Goal: Task Accomplishment & Management: Use online tool/utility

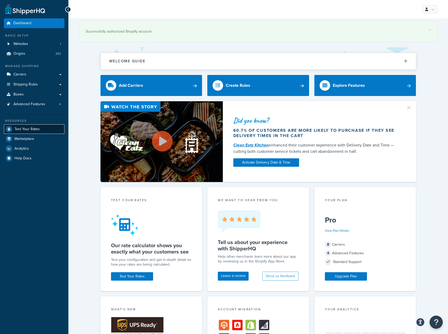
click at [49, 132] on link "Test Your Rates" at bounding box center [34, 128] width 61 height 9
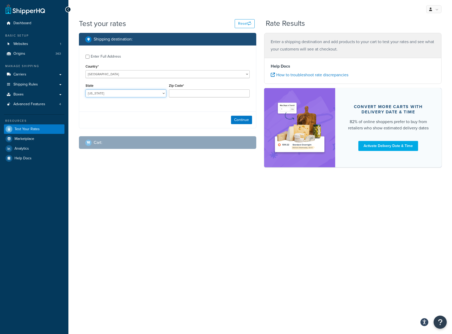
click at [126, 96] on select "Alabama Alaska American Samoa Arizona Arkansas Armed Forces Americas Armed Forc…" at bounding box center [125, 93] width 81 height 8
select select "FL"
click at [85, 90] on select "Alabama Alaska American Samoa Arizona Arkansas Armed Forces Americas Armed Forc…" at bounding box center [125, 93] width 81 height 8
type input "33610"
click at [237, 124] on button "Continue" at bounding box center [241, 120] width 21 height 8
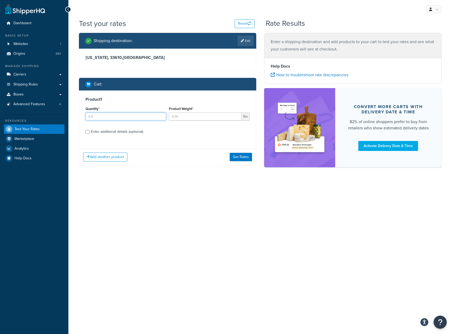
click at [138, 117] on input "Quantity*" at bounding box center [125, 117] width 81 height 8
type input "1"
click at [182, 119] on input "Product Weight*" at bounding box center [205, 117] width 73 height 8
type input "4"
click at [138, 129] on div "Enter additional details (optional)" at bounding box center [117, 131] width 52 height 7
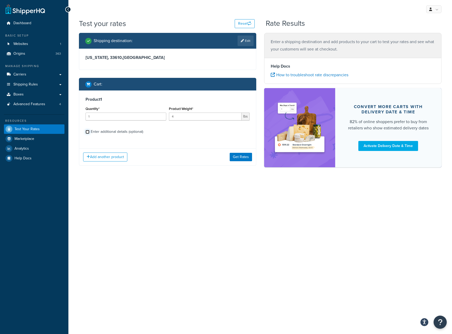
click at [89, 130] on input "Enter additional details (optional)" at bounding box center [87, 132] width 4 height 4
checkbox input "true"
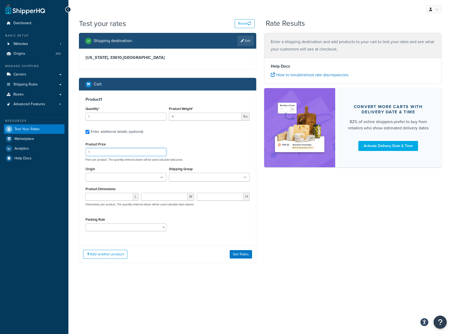
click at [117, 153] on input "1" at bounding box center [125, 152] width 81 height 8
type input "649"
click at [118, 175] on input "Origin" at bounding box center [110, 178] width 47 height 6
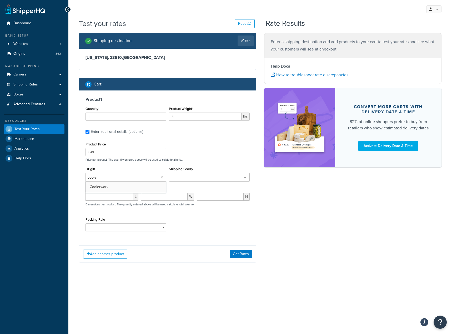
type input "cooler"
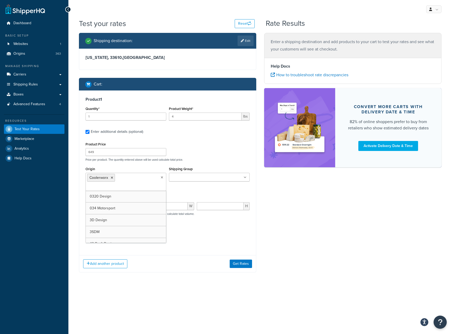
click at [195, 145] on div "Product Price 649 Price per product. The quantity entered above will be used ca…" at bounding box center [167, 151] width 167 height 21
click at [104, 208] on input "number" at bounding box center [109, 206] width 48 height 8
click at [89, 208] on input "number" at bounding box center [109, 206] width 48 height 8
type input "6"
type input "7"
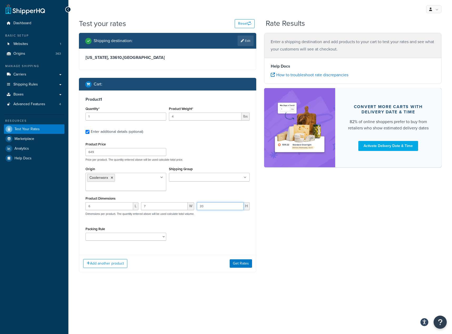
type input "20"
click at [241, 258] on div "Add another product Get Rates" at bounding box center [167, 263] width 177 height 17
click at [240, 264] on button "Get Rates" at bounding box center [241, 263] width 22 height 8
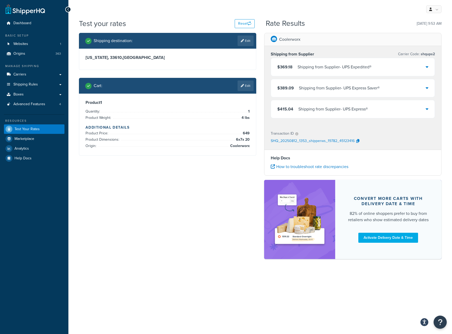
click at [392, 67] on div "$369.18 Shipping from Supplier - UPS Expedited®" at bounding box center [353, 67] width 164 height 18
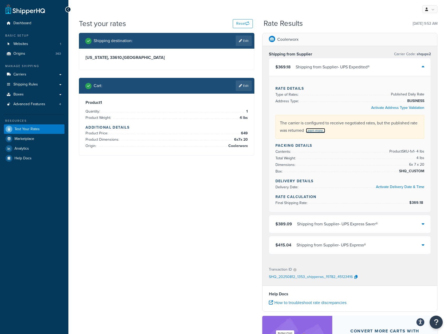
click at [316, 128] on link "Learn more..." at bounding box center [315, 130] width 19 height 5
click at [376, 220] on div "Shipping from Supplier - UPS Express Saver®" at bounding box center [337, 223] width 81 height 7
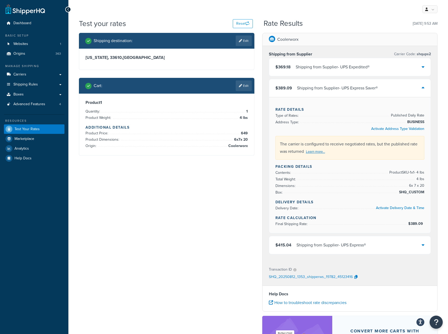
click at [360, 88] on div "Shipping from Supplier - UPS Express Saver®" at bounding box center [337, 87] width 81 height 7
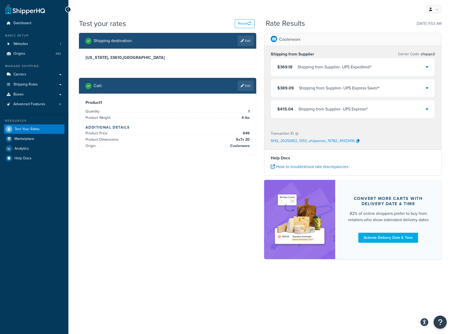
click at [380, 79] on div "$389.09 Shipping from Supplier - UPS Express Saver®" at bounding box center [353, 88] width 164 height 18
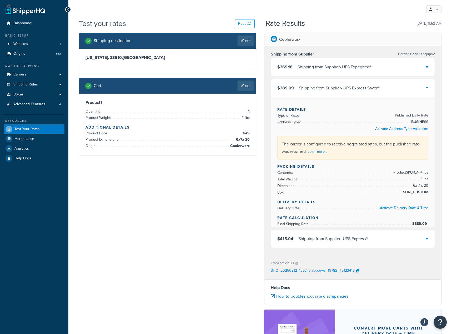
click at [391, 61] on div "$369.18 Shipping from Supplier - UPS Expedited®" at bounding box center [353, 67] width 164 height 18
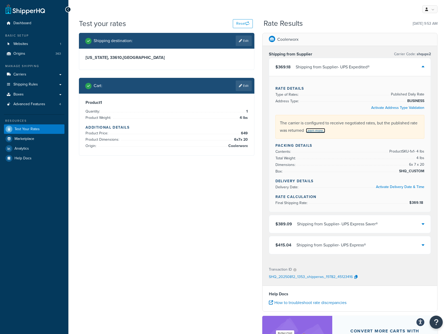
click at [319, 128] on link "Learn more..." at bounding box center [315, 130] width 19 height 5
click at [373, 65] on div "$369.18 Shipping from Supplier - UPS Expedited®" at bounding box center [350, 67] width 162 height 18
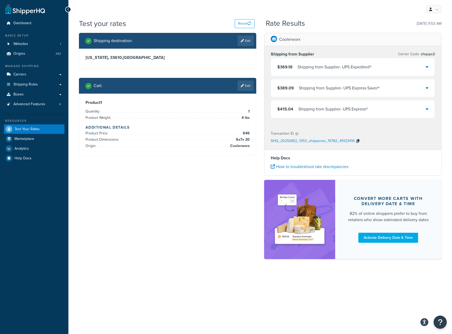
click at [356, 142] on icon "button" at bounding box center [357, 141] width 3 height 4
click at [441, 324] on icon "Open Resource Center" at bounding box center [440, 322] width 5 height 7
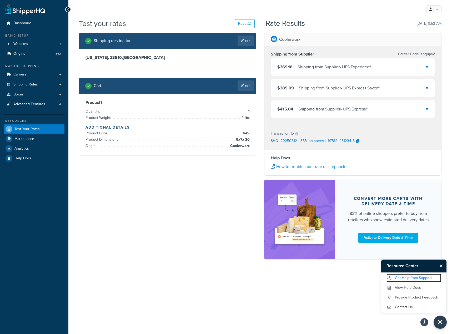
click at [420, 279] on link "Get Help from Support" at bounding box center [413, 278] width 55 height 8
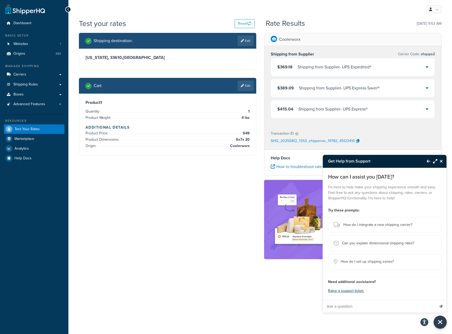
click at [343, 308] on input "Ask a question" at bounding box center [379, 306] width 112 height 13
type input "Trying to determine why UPS Standard is not showing on our international UPS ra…"
click at [435, 300] on button "Send message" at bounding box center [440, 306] width 11 height 13
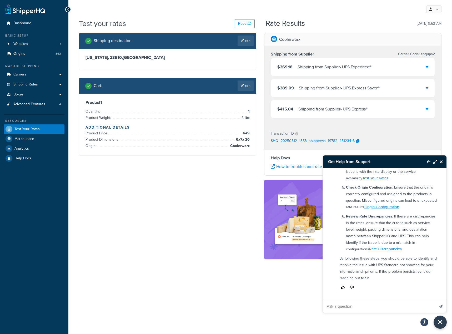
scroll to position [189, 0]
click at [358, 306] on input "Ask a question" at bounding box center [379, 306] width 112 height 13
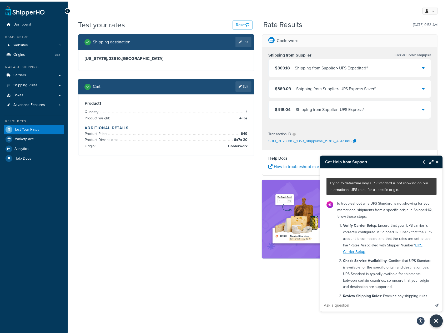
scroll to position [0, 0]
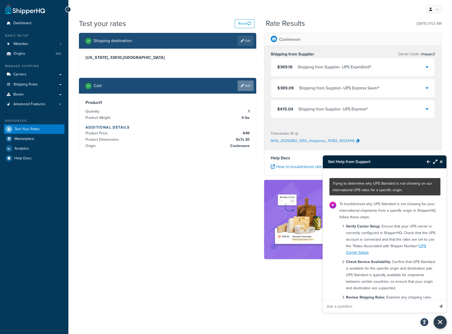
click at [242, 85] on icon at bounding box center [242, 85] width 3 height 3
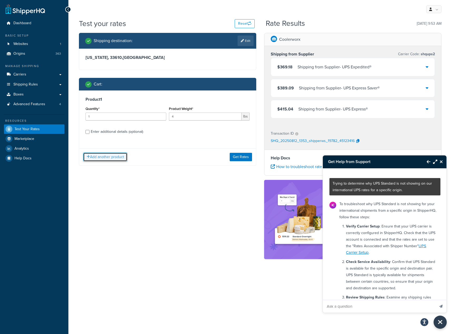
click at [111, 158] on button "Add another product" at bounding box center [105, 157] width 44 height 9
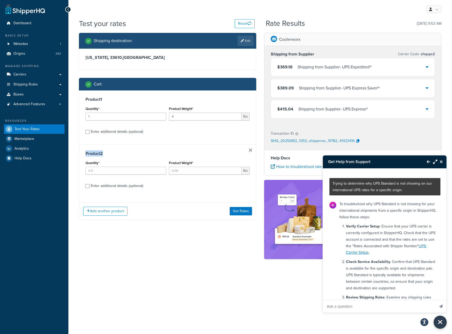
drag, startPoint x: 246, startPoint y: 149, endPoint x: 257, endPoint y: 149, distance: 11.3
click at [253, 149] on div "Product 2 Quantity* Product Weight* lbs Enter additional details (optional)" at bounding box center [167, 171] width 177 height 54
click at [249, 149] on link at bounding box center [250, 150] width 3 height 3
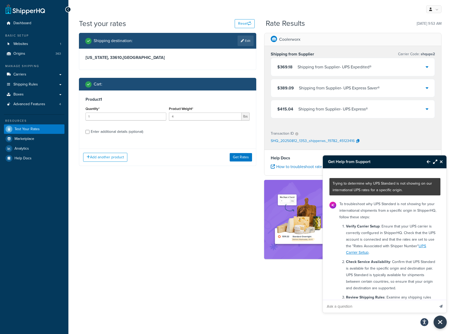
click at [137, 129] on div "Enter additional details (optional)" at bounding box center [117, 131] width 52 height 7
click at [89, 130] on input "Enter additional details (optional)" at bounding box center [87, 132] width 4 height 4
checkbox input "true"
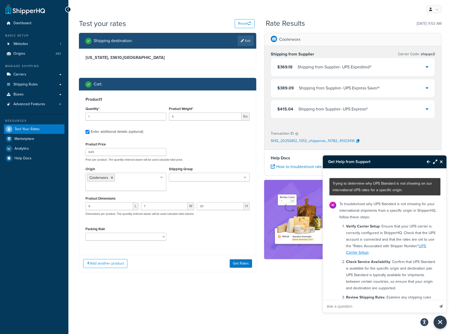
click at [129, 178] on ul "Coolerworx" at bounding box center [125, 182] width 81 height 18
click at [111, 178] on icon at bounding box center [112, 177] width 2 height 3
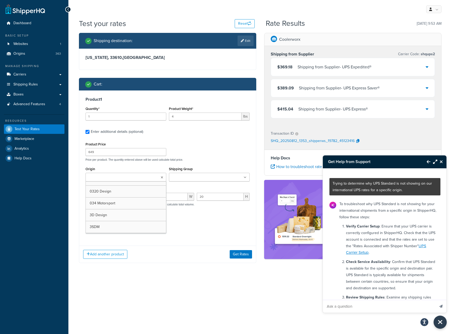
click at [111, 178] on input "Origin" at bounding box center [110, 178] width 47 height 6
type input "racingli"
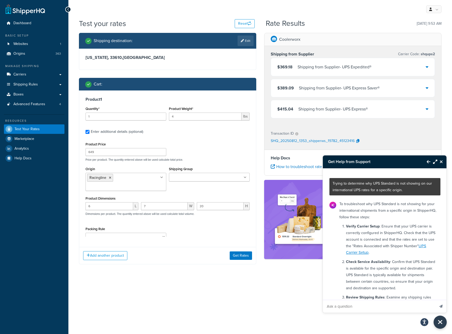
click at [190, 142] on div "Product Price 649 Price per product. The quantity entered above will be used ca…" at bounding box center [167, 151] width 167 height 21
click at [242, 255] on button "Get Rates" at bounding box center [241, 256] width 22 height 8
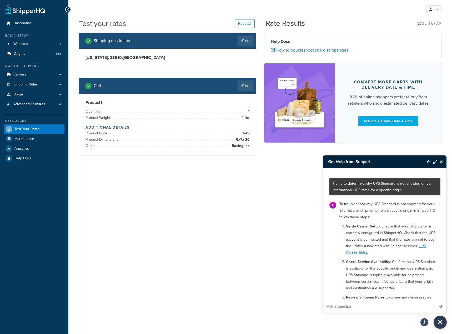
click at [441, 161] on icon "Close Resource Center" at bounding box center [441, 162] width 3 height 4
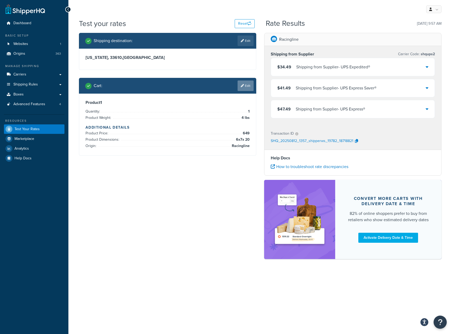
click at [246, 82] on link "Edit" at bounding box center [246, 86] width 16 height 11
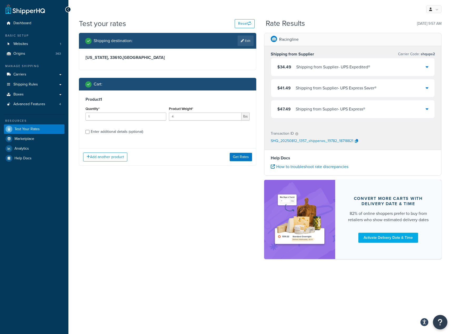
click at [434, 321] on button "Open Resource Center" at bounding box center [440, 322] width 14 height 14
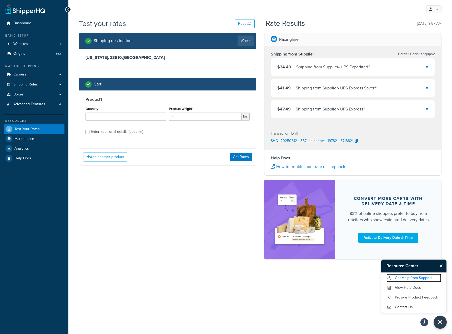
click at [426, 278] on link "Get Help from Support" at bounding box center [413, 278] width 55 height 8
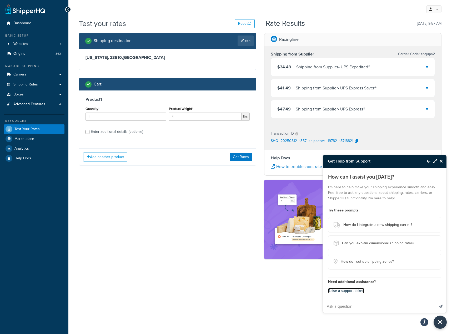
click at [358, 290] on link "Raise a support ticket." at bounding box center [346, 291] width 36 height 6
click at [116, 132] on div "Enter additional details (optional)" at bounding box center [117, 131] width 52 height 7
click at [89, 132] on input "Enter additional details (optional)" at bounding box center [87, 132] width 4 height 4
checkbox input "true"
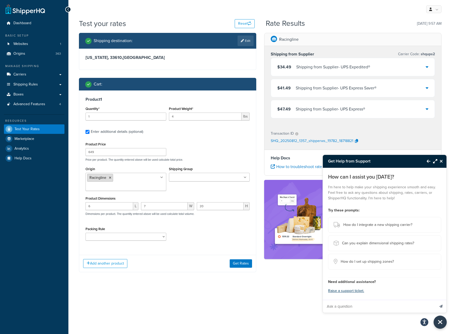
click at [110, 177] on icon at bounding box center [110, 177] width 2 height 3
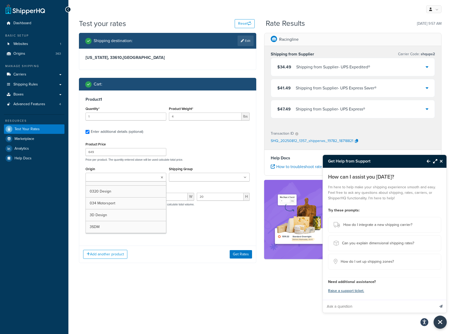
click at [110, 177] on input "Origin" at bounding box center [110, 178] width 47 height 6
type input "Cooler"
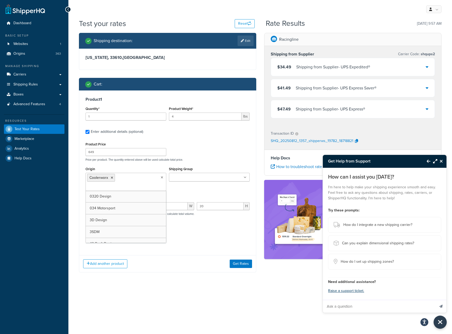
click at [235, 243] on div "Product 1 Quantity* 1 Product Weight* 4 lbs Enter additional details (optional)…" at bounding box center [167, 170] width 177 height 161
click at [241, 262] on button "Get Rates" at bounding box center [241, 263] width 22 height 8
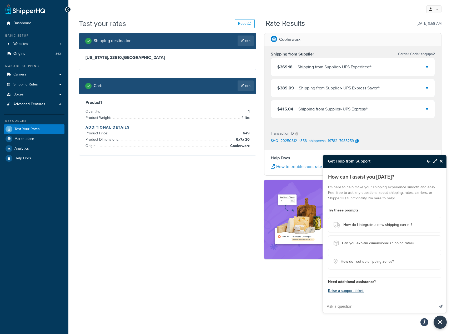
click at [428, 68] on div "$369.18 Shipping from Supplier - UPS Expedited®" at bounding box center [353, 67] width 164 height 18
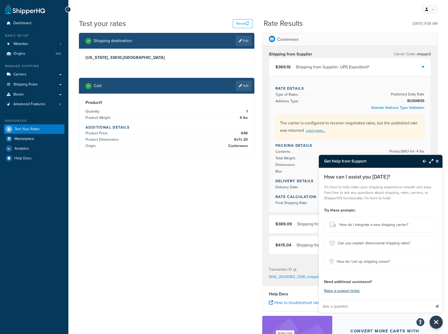
click at [439, 163] on icon "Close Resource Center" at bounding box center [437, 161] width 3 height 4
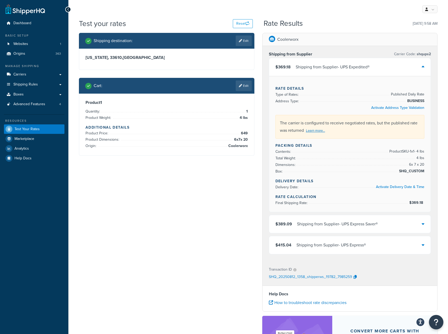
click at [436, 323] on icon "Open Resource Center" at bounding box center [436, 322] width 5 height 7
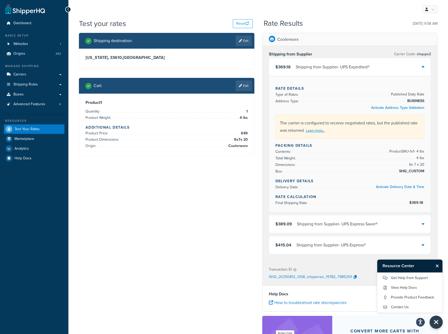
click at [418, 322] on button "Open accessiBe: accessibility options, statement and help" at bounding box center [420, 322] width 9 height 9
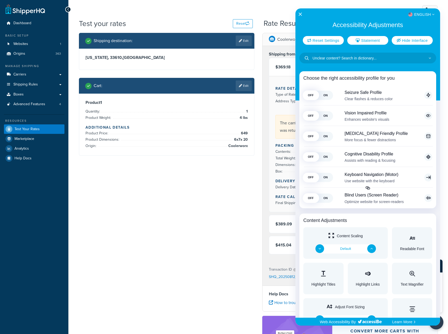
click at [440, 327] on div at bounding box center [224, 167] width 448 height 334
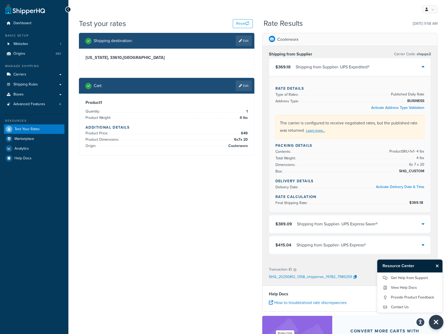
click at [440, 325] on button "Close Resource Center" at bounding box center [436, 322] width 14 height 14
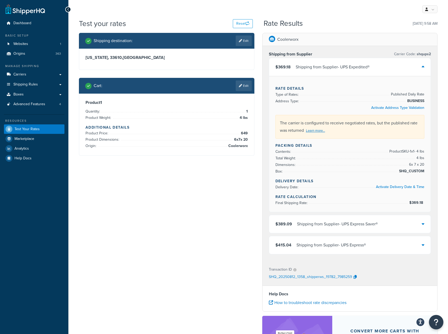
click at [439, 323] on button "Open Resource Center" at bounding box center [436, 322] width 14 height 14
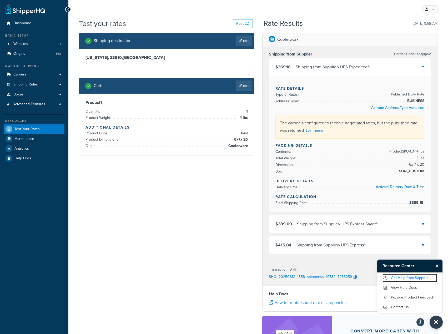
click at [425, 278] on link "Get Help from Support" at bounding box center [410, 278] width 55 height 8
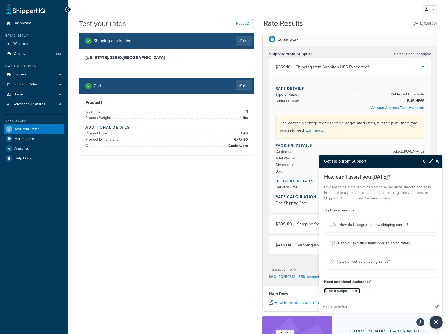
click at [344, 290] on link "Raise a support ticket." at bounding box center [342, 291] width 36 height 6
click at [440, 159] on button "Close Resource Center" at bounding box center [437, 161] width 9 height 6
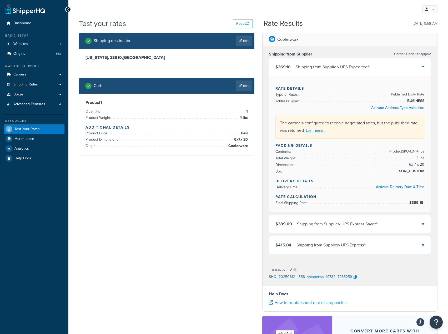
click at [290, 120] on div "The carrier is configured to receive negotiated rates, but the published rate w…" at bounding box center [349, 127] width 149 height 24
drag, startPoint x: 290, startPoint y: 120, endPoint x: 286, endPoint y: 119, distance: 4.3
click at [289, 120] on div "The carrier is configured to receive negotiated rates, but the published rate w…" at bounding box center [349, 127] width 149 height 24
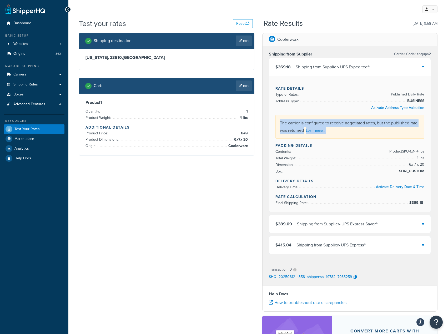
click at [277, 117] on div "The carrier is configured to receive negotiated rates, but the published rate w…" at bounding box center [349, 127] width 149 height 24
drag, startPoint x: 280, startPoint y: 117, endPoint x: 304, endPoint y: 126, distance: 25.3
click at [304, 126] on div "The carrier is configured to receive negotiated rates, but the published rate w…" at bounding box center [349, 127] width 149 height 24
copy div "The carrier is configured to receive negotiated rates, but the published rate w…"
click at [316, 128] on link "Learn more..." at bounding box center [315, 130] width 19 height 5
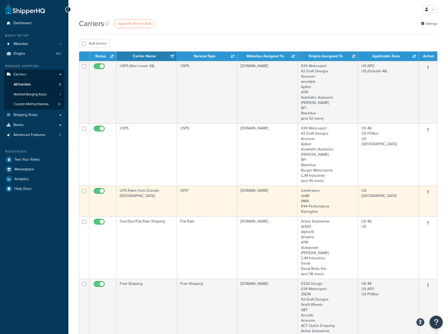
click at [149, 203] on td "UPS Rates from Outside [GEOGRAPHIC_DATA]" at bounding box center [147, 201] width 61 height 31
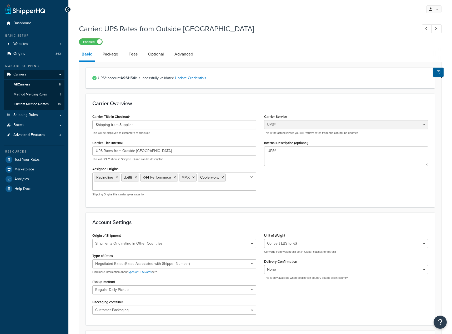
select select "ups"
select select "row"
select select "convert_lb_kg"
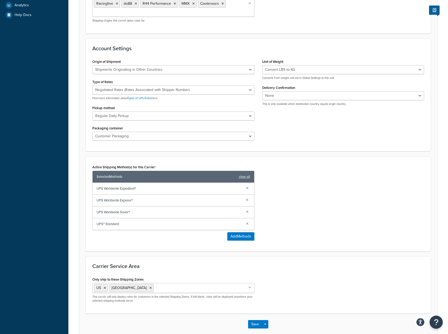
scroll to position [202, 0]
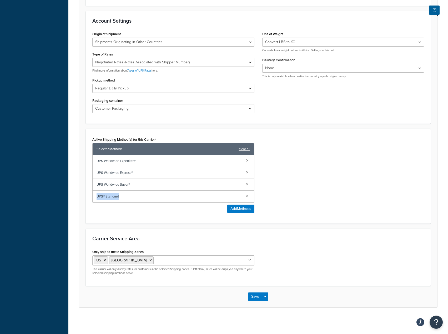
drag, startPoint x: 119, startPoint y: 198, endPoint x: 85, endPoint y: 199, distance: 34.2
click at [85, 199] on form "UPS® account A96H54 is successfully validated. Update Credentials Carrier Overv…" at bounding box center [258, 86] width 358 height 441
click at [128, 215] on div "Active Shipping Method(s) for this Carrier Selected Methods clear all UPS World…" at bounding box center [173, 176] width 170 height 81
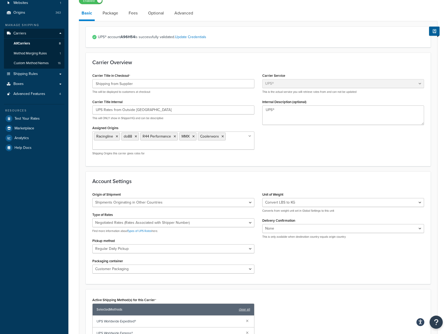
scroll to position [0, 0]
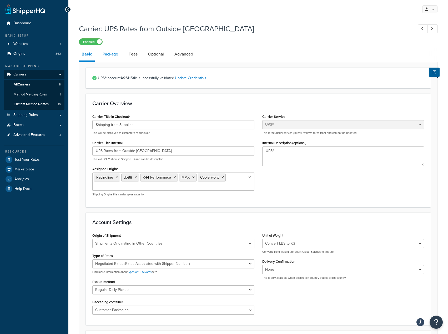
click at [112, 55] on link "Package" at bounding box center [110, 54] width 21 height 13
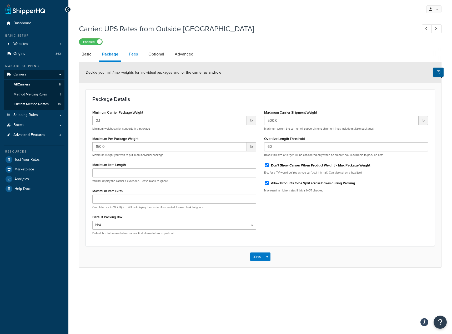
click at [134, 55] on link "Fees" at bounding box center [133, 54] width 14 height 13
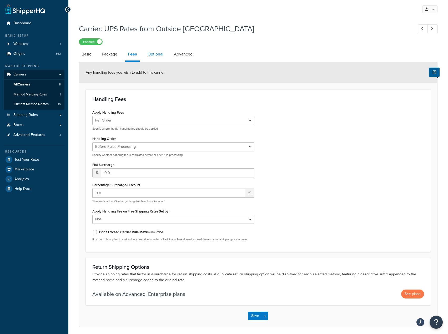
click at [152, 55] on link "Optional" at bounding box center [155, 54] width 21 height 13
select select "business"
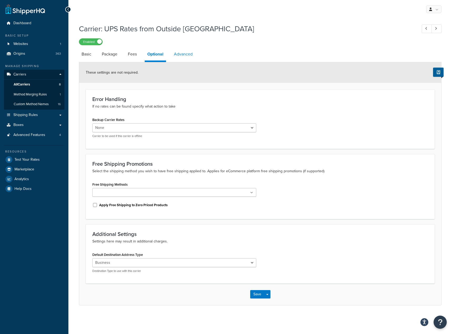
click at [189, 59] on link "Advanced" at bounding box center [183, 54] width 24 height 13
select select "false"
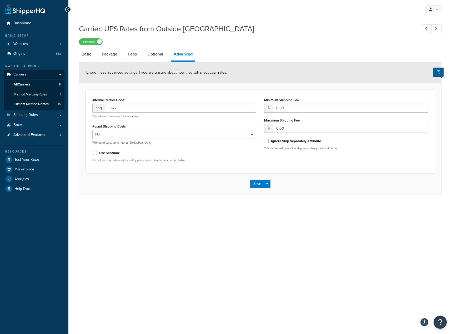
click at [123, 60] on li "Package" at bounding box center [112, 54] width 26 height 13
click at [90, 54] on link "Basic" at bounding box center [86, 54] width 15 height 13
select select "ups"
select select "row"
select select "convert_lb_kg"
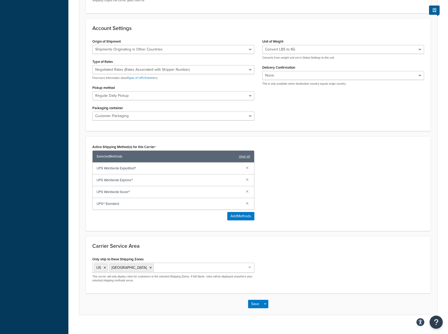
scroll to position [202, 0]
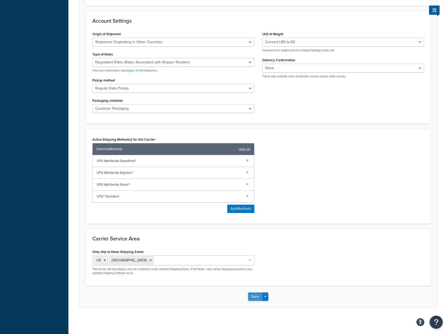
click at [254, 299] on button "Save" at bounding box center [255, 297] width 14 height 8
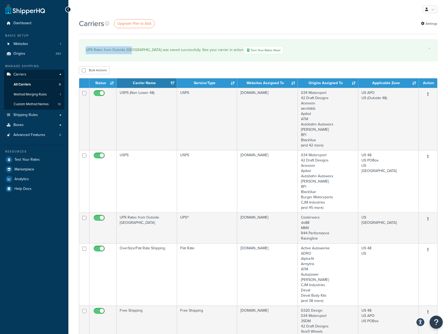
drag, startPoint x: 85, startPoint y: 47, endPoint x: 132, endPoint y: 50, distance: 47.4
click at [132, 50] on div "× UPS Rates from Outside USA was saved successfully. See your carrier in action…" at bounding box center [258, 50] width 359 height 22
copy div "UPS Rates from Outside [GEOGRAPHIC_DATA]"
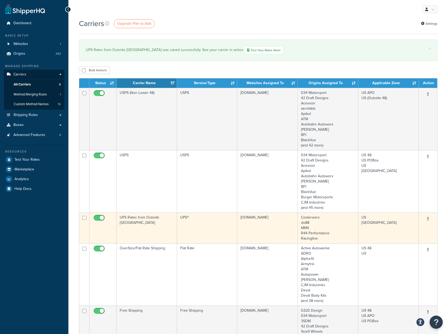
click at [151, 222] on td "UPS Rates from Outside [GEOGRAPHIC_DATA]" at bounding box center [147, 228] width 61 height 31
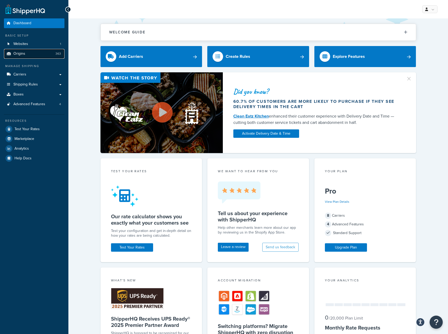
click at [32, 58] on link "Origins 363" at bounding box center [34, 54] width 61 height 10
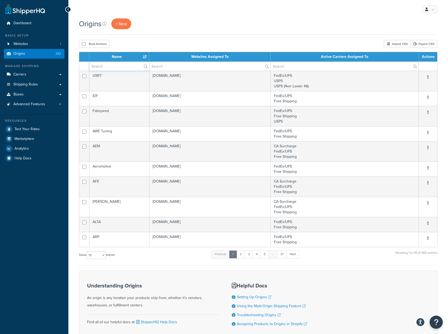
click at [109, 66] on input "text" at bounding box center [119, 66] width 60 height 9
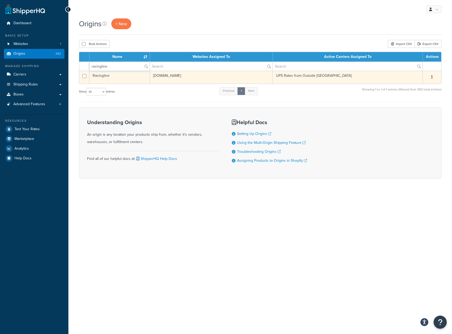
type input "racingline"
click at [115, 82] on td "Racingline" at bounding box center [119, 77] width 61 height 13
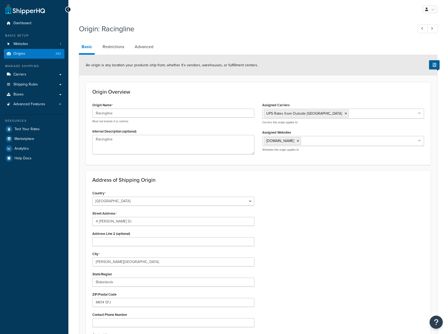
select select "1226"
click at [115, 48] on link "Restrictions" at bounding box center [113, 47] width 27 height 13
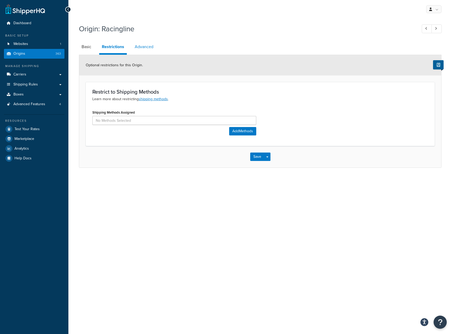
click at [147, 45] on link "Advanced" at bounding box center [144, 47] width 24 height 13
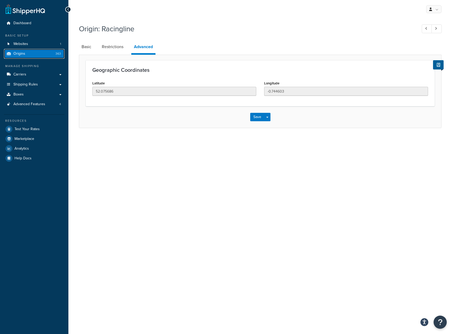
click at [47, 54] on link "Origins 363" at bounding box center [34, 54] width 61 height 10
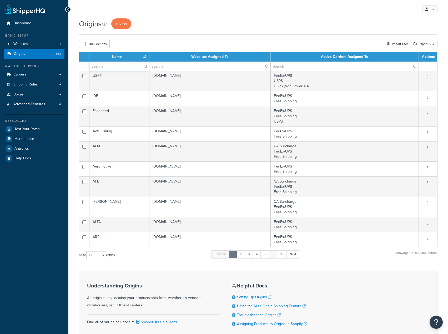
click at [122, 67] on input "text" at bounding box center [119, 66] width 60 height 9
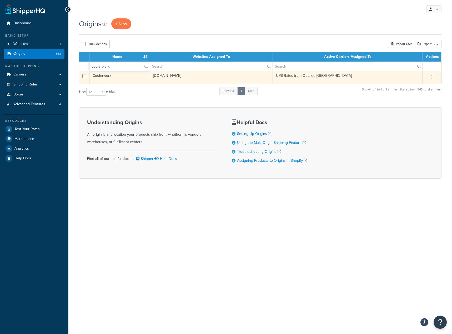
type input "coolerworx"
click at [114, 81] on td "Coolerworx" at bounding box center [119, 77] width 61 height 13
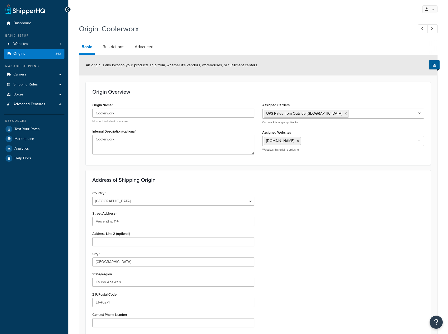
select select "1125"
click at [118, 41] on link "Restrictions" at bounding box center [113, 47] width 27 height 13
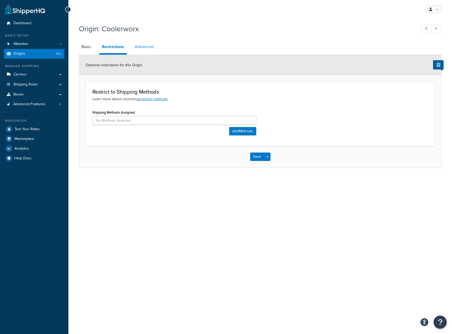
click at [144, 46] on link "Advanced" at bounding box center [144, 47] width 24 height 13
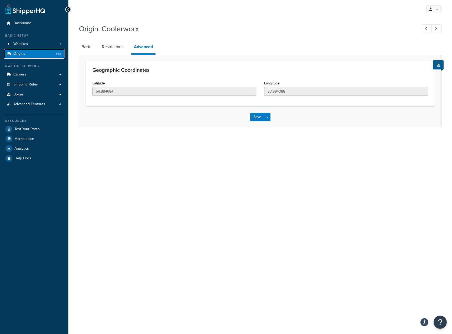
click at [59, 49] on link "Origins 363" at bounding box center [34, 54] width 61 height 10
click at [94, 48] on link "Basic" at bounding box center [86, 47] width 15 height 13
select select "1125"
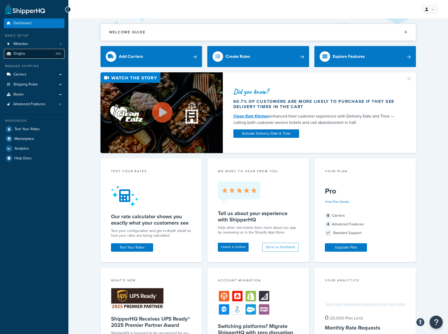
click at [37, 53] on link "Origins 363" at bounding box center [34, 54] width 61 height 10
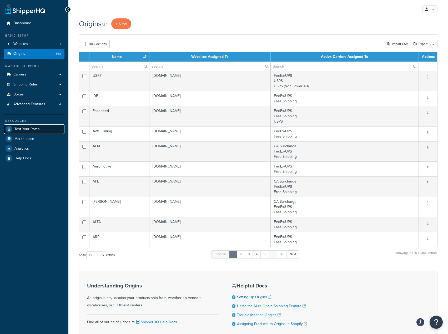
click at [26, 130] on span "Test Your Rates" at bounding box center [26, 129] width 25 height 4
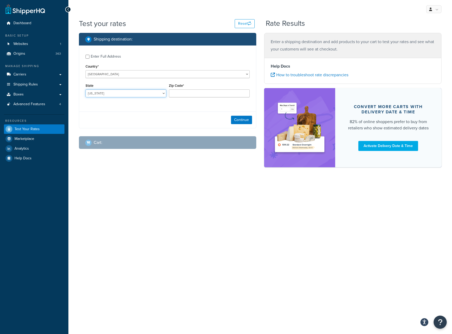
click at [124, 91] on select "[US_STATE] [US_STATE] [US_STATE] [US_STATE] [US_STATE] Armed Forces Americas Ar…" at bounding box center [125, 93] width 81 height 8
select select "FL"
click at [85, 90] on select "Alabama Alaska American Samoa Arizona Arkansas Armed Forces Americas Armed Forc…" at bounding box center [125, 93] width 81 height 8
type input "33610"
click at [236, 118] on button "Continue" at bounding box center [241, 120] width 21 height 8
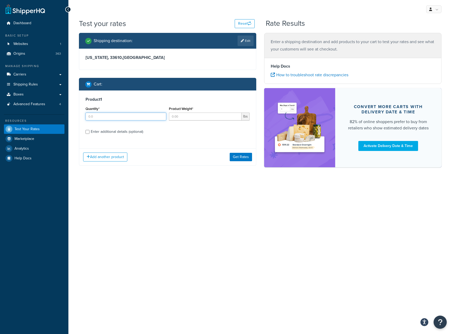
click at [112, 114] on input "Quantity*" at bounding box center [125, 117] width 81 height 8
type input "1"
click at [186, 119] on input "Product Weight*" at bounding box center [205, 117] width 73 height 8
type input "4"
click at [121, 134] on div "Enter additional details (optional)" at bounding box center [117, 131] width 52 height 7
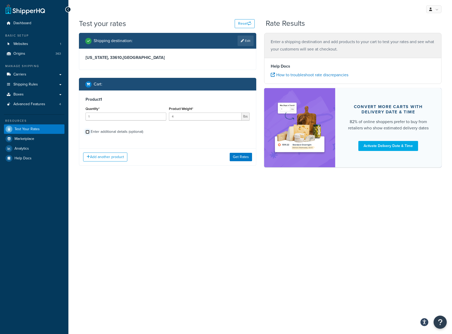
click at [89, 134] on input "Enter additional details (optional)" at bounding box center [87, 132] width 4 height 4
checkbox input "true"
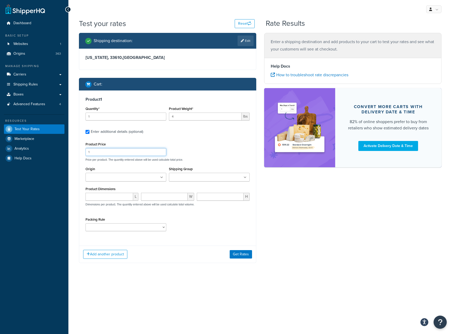
click at [118, 153] on input "1" at bounding box center [125, 152] width 81 height 8
type input "649"
click at [108, 180] on input "Origin" at bounding box center [110, 178] width 47 height 6
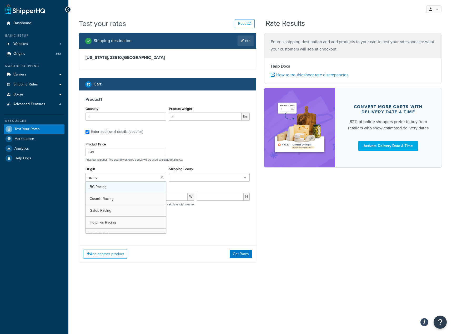
type input "racingl"
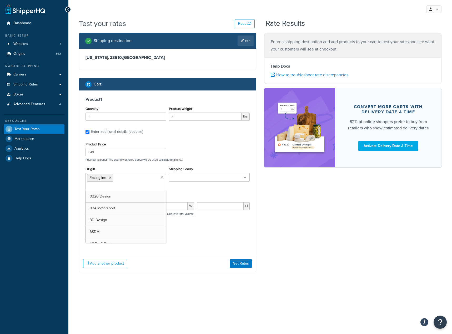
click at [223, 195] on div "Product Dimensions L W H Dimensions per product. The quantity entered above wil…" at bounding box center [167, 208] width 164 height 27
click at [111, 202] on input "number" at bounding box center [109, 206] width 48 height 8
type input "6"
type input "7"
type input "20"
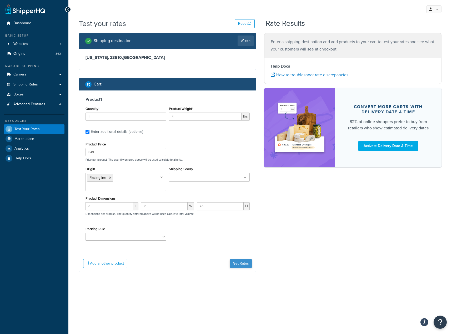
click at [253, 259] on div "Add another product Get Rates" at bounding box center [167, 263] width 177 height 17
click at [247, 259] on button "Get Rates" at bounding box center [241, 263] width 22 height 8
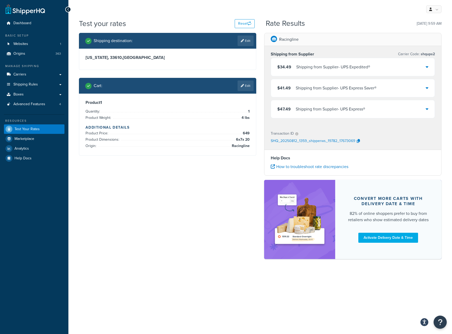
click at [373, 63] on div "$34.49 Shipping from Supplier - UPS Expedited®" at bounding box center [353, 67] width 164 height 18
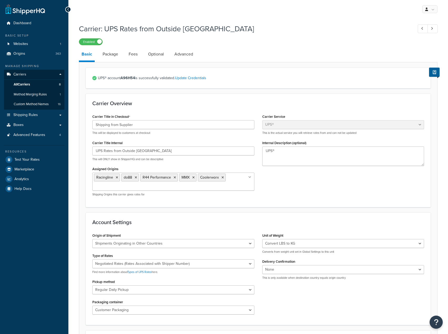
select select "ups"
select select "row"
select select "convert_lb_kg"
